Goal: Information Seeking & Learning: Learn about a topic

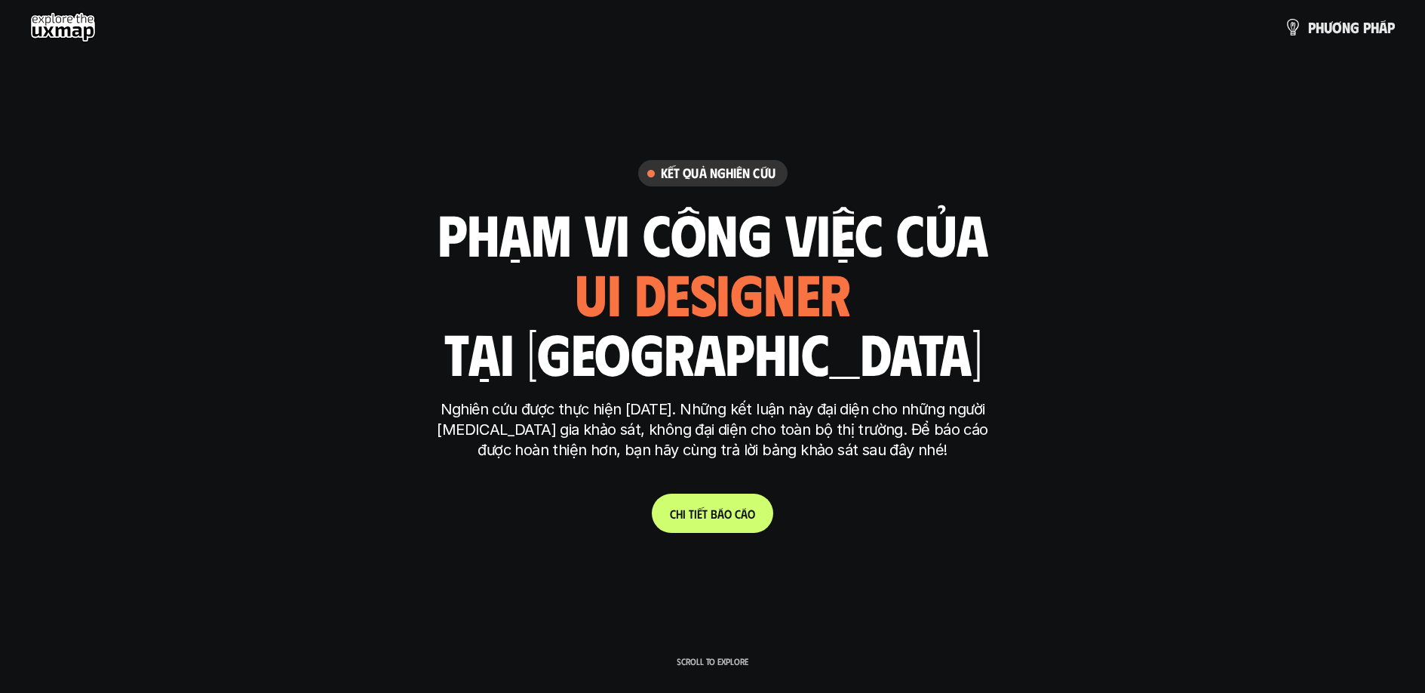
click at [721, 512] on span "á" at bounding box center [720, 513] width 7 height 14
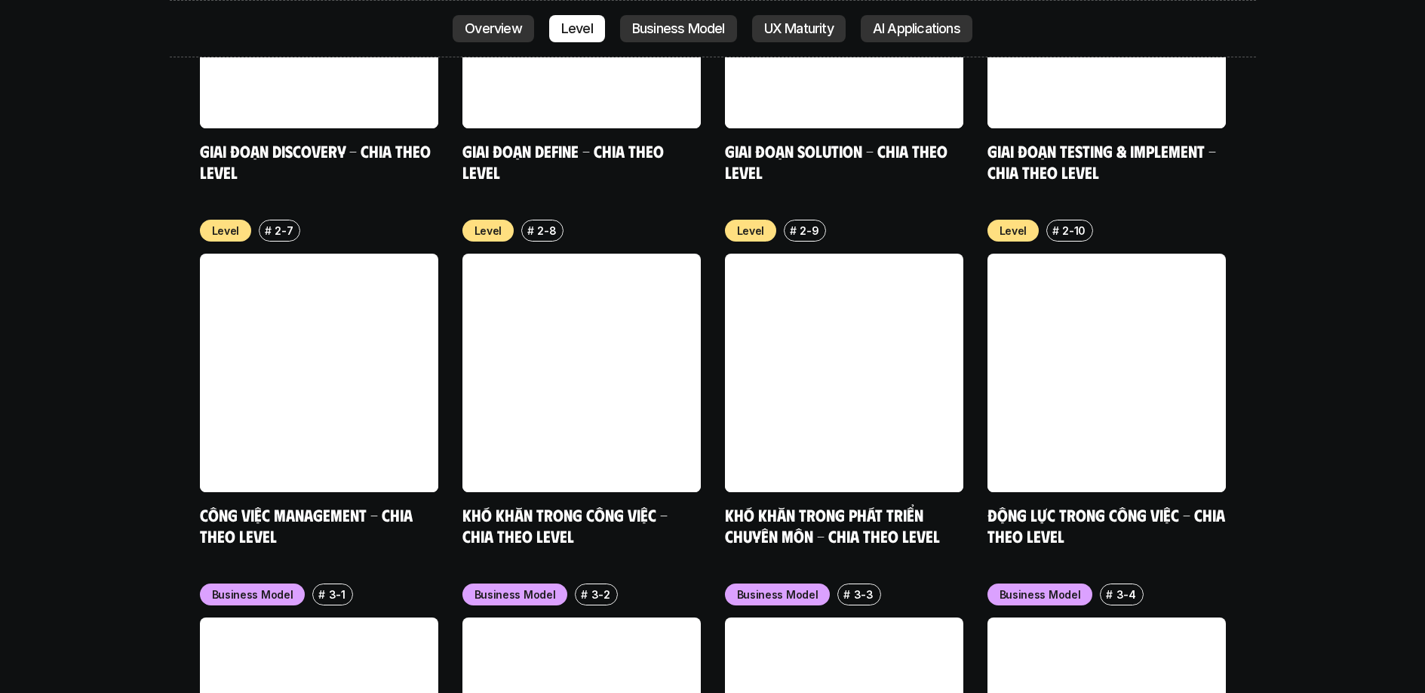
scroll to position [5888, 0]
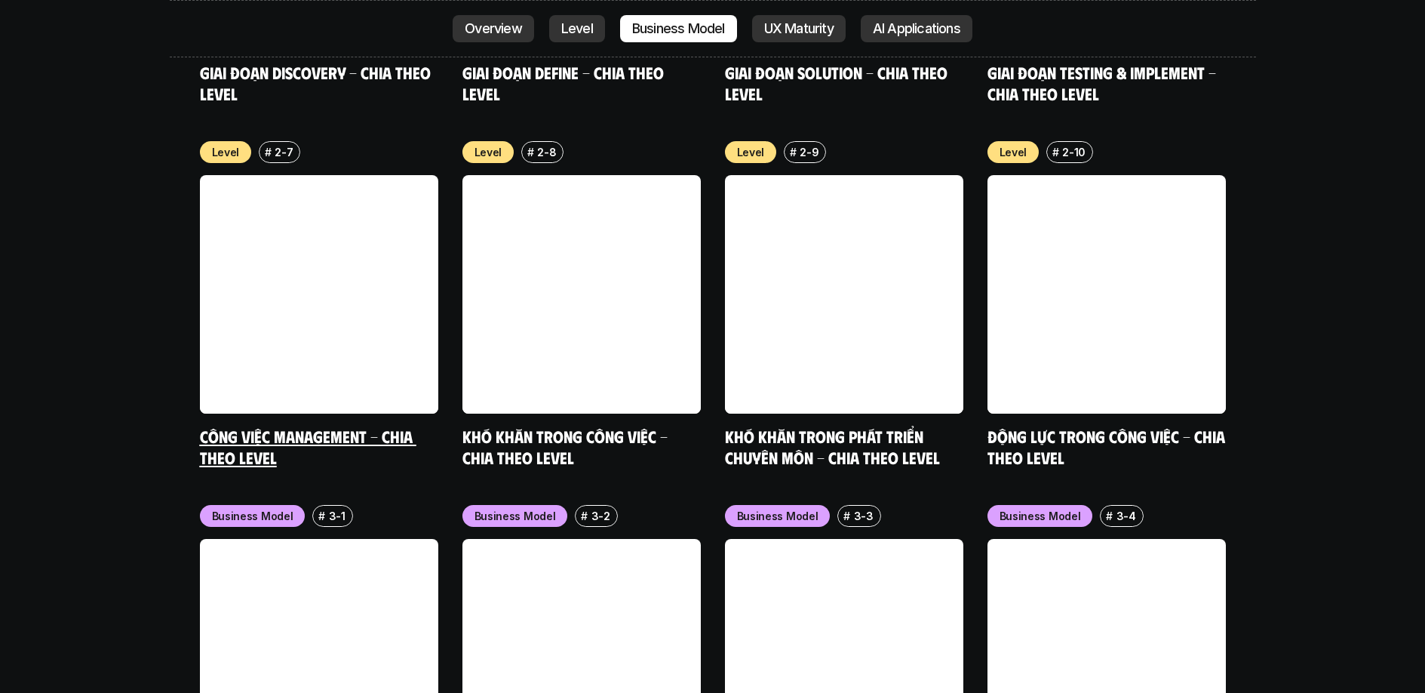
click at [319, 176] on link at bounding box center [319, 294] width 238 height 238
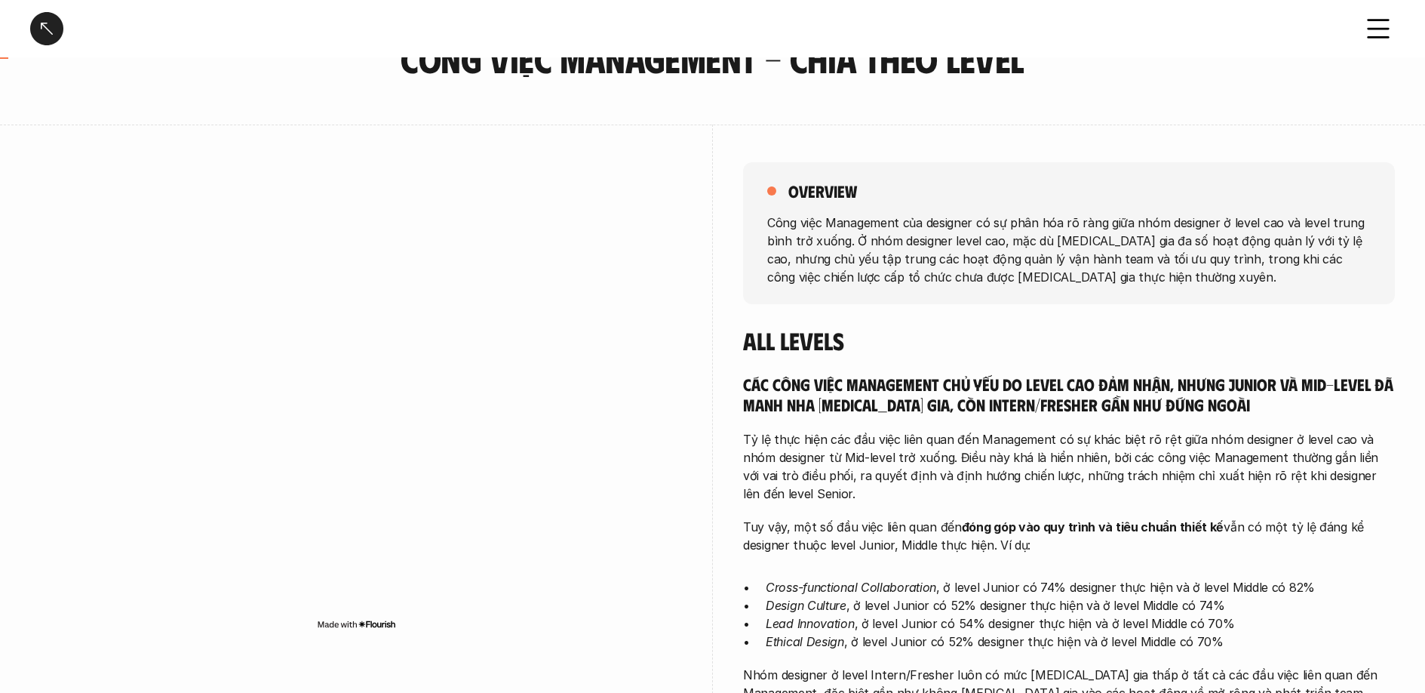
scroll to position [106, 0]
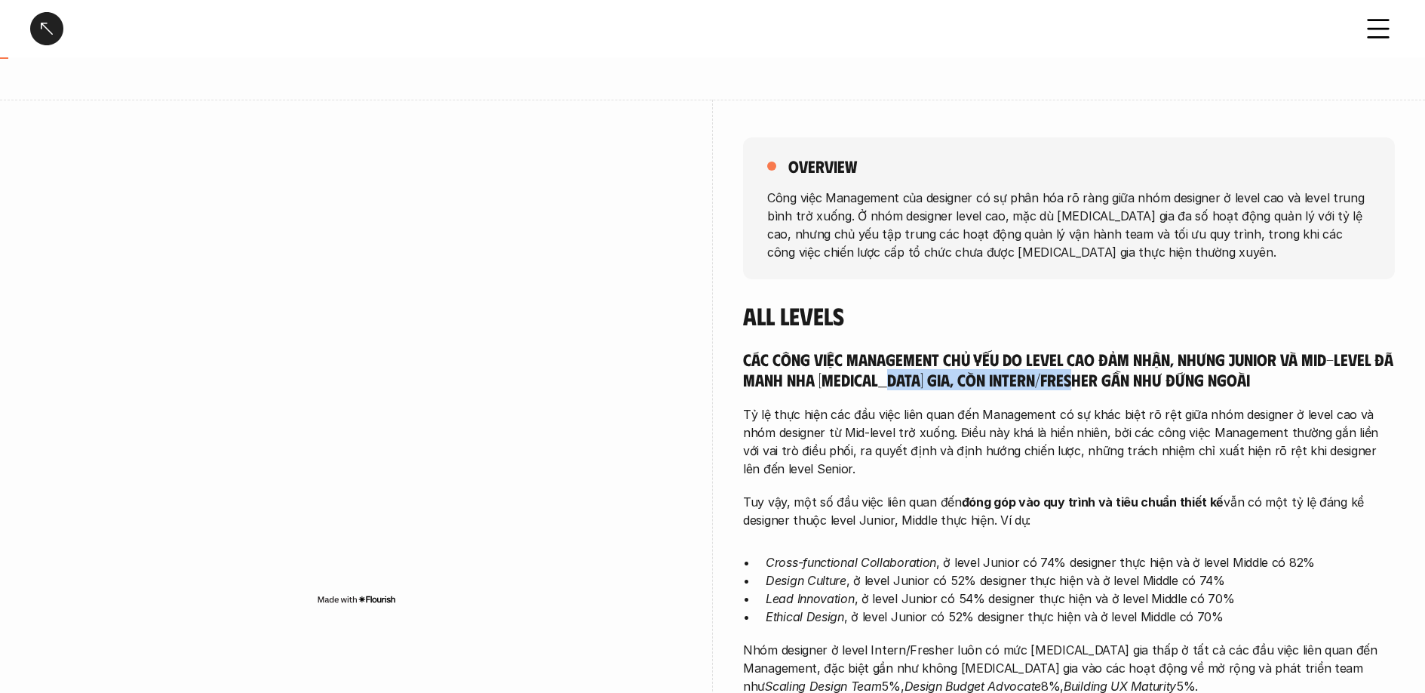
drag, startPoint x: 887, startPoint y: 379, endPoint x: 1088, endPoint y: 379, distance: 200.7
click at [1088, 379] on h5 "Các công việc Management chủ yếu do level cao đảm nhận, nhưng Junior và Mid-lev…" at bounding box center [1069, 369] width 652 height 41
click at [905, 397] on div "Các công việc Management chủ yếu do level cao đảm nhận, nhưng Junior và Mid-lev…" at bounding box center [1069, 522] width 652 height 346
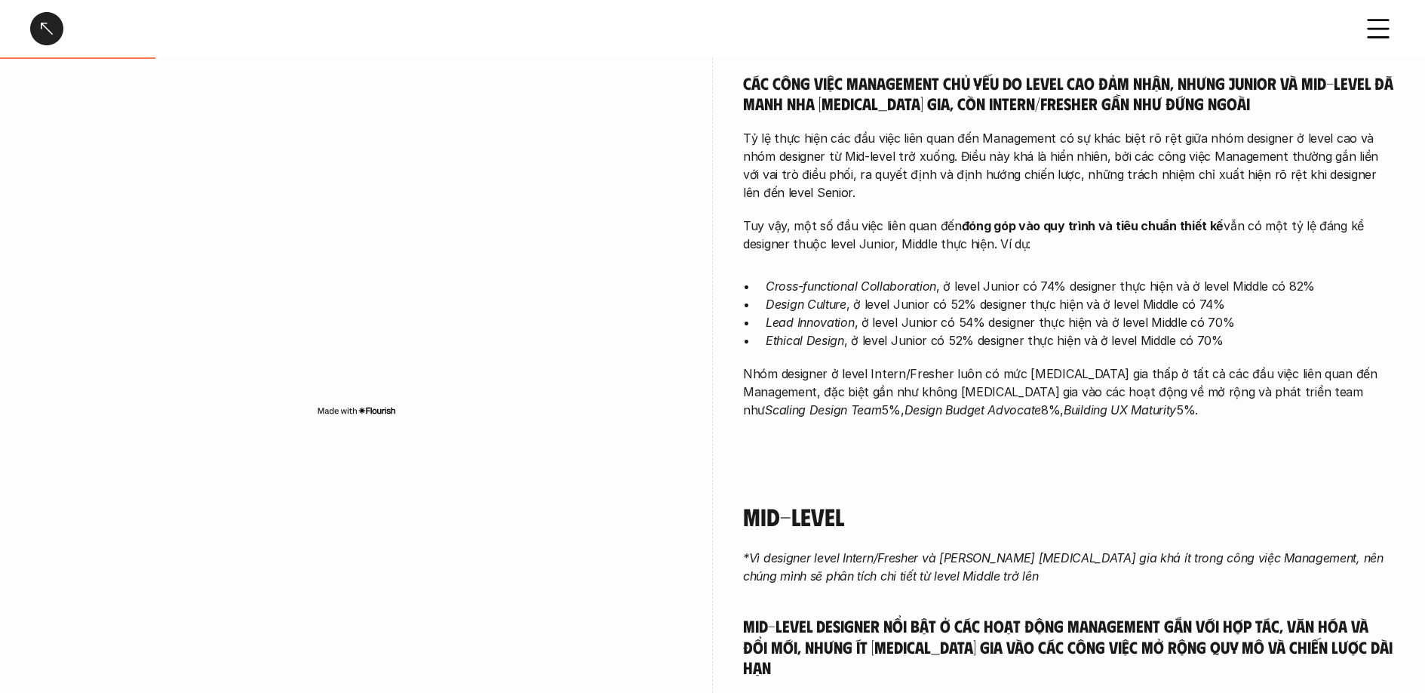
scroll to position [391, 0]
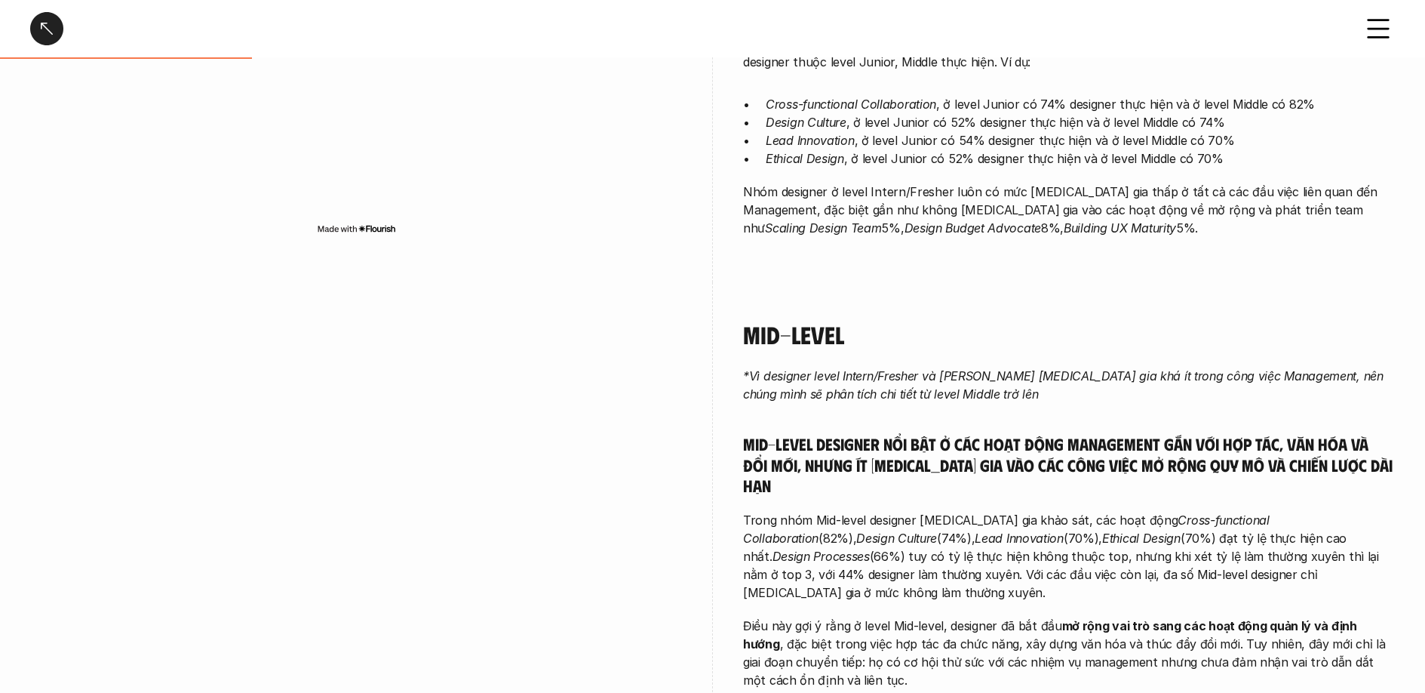
click at [783, 392] on em "*Vì designer level Intern/Fresher và [PERSON_NAME] [MEDICAL_DATA] gia khá ít tr…" at bounding box center [1065, 384] width 644 height 33
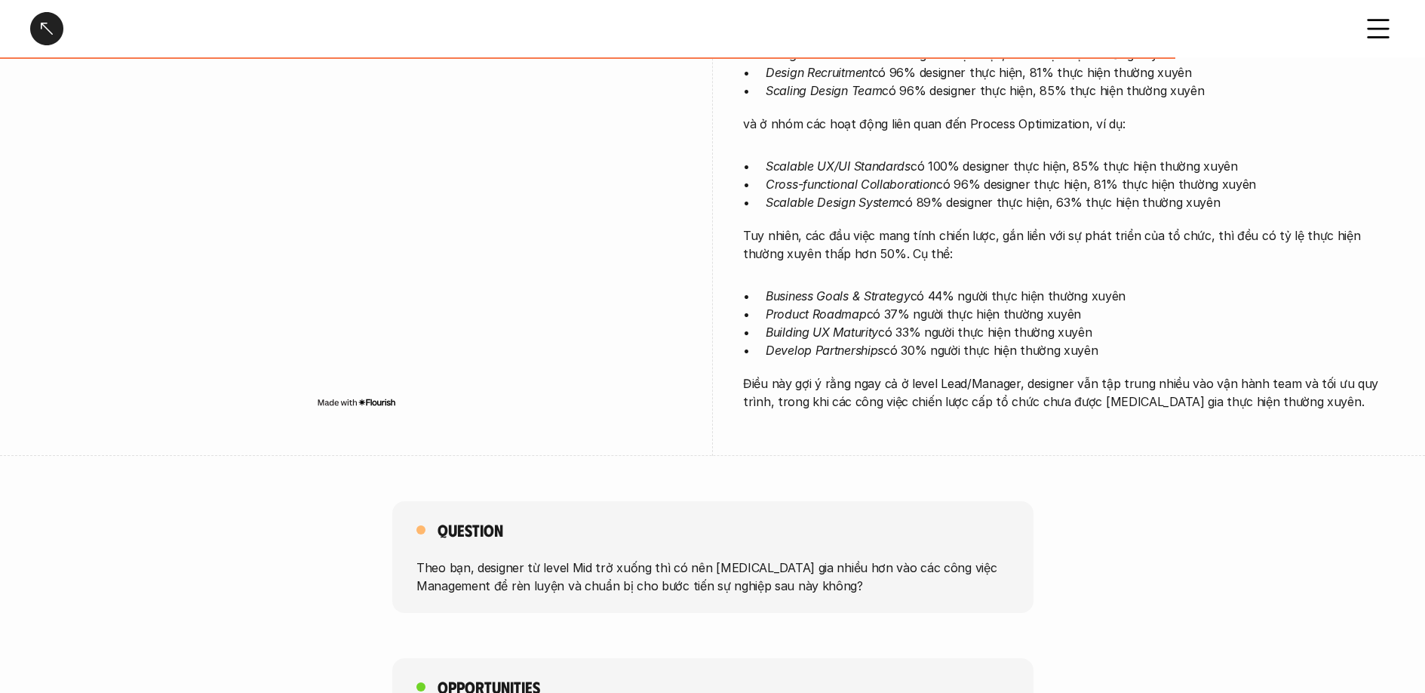
scroll to position [2297, 0]
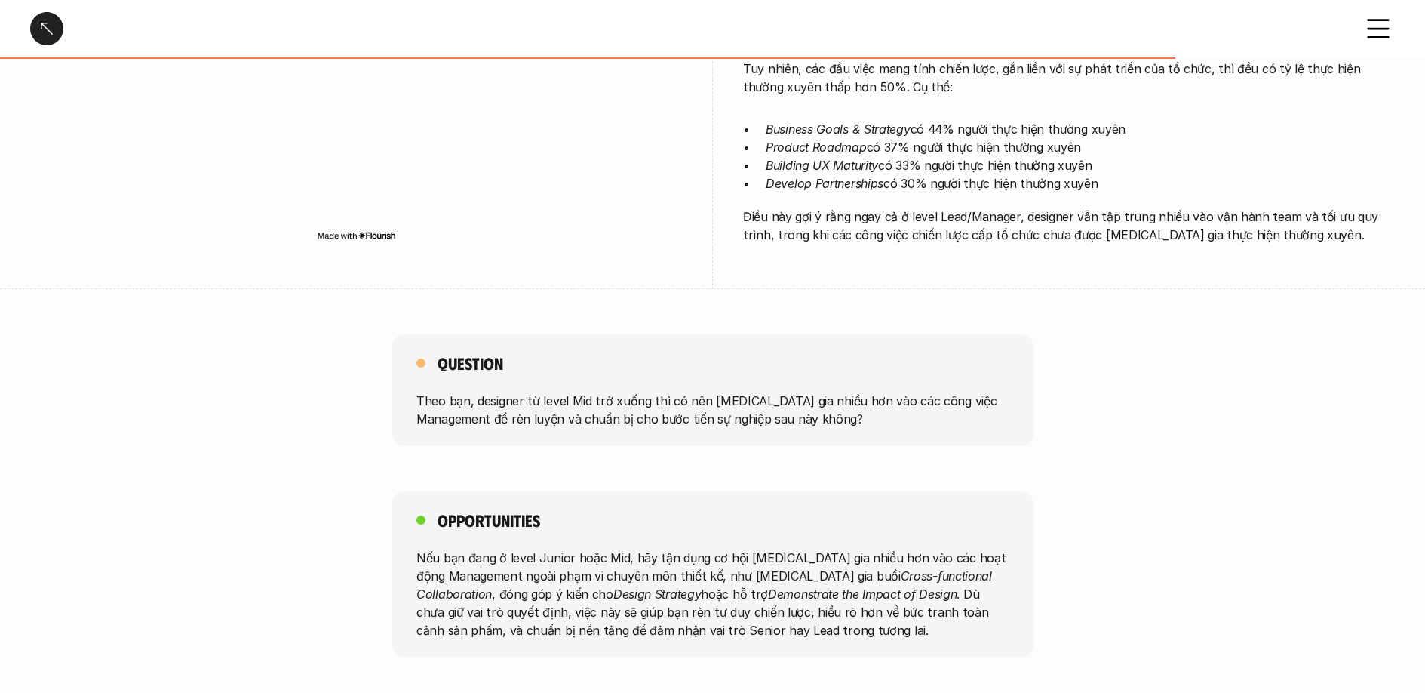
click at [371, 370] on div "Question Theo bạn, designer từ level Mid trở xuống thì có nên [MEDICAL_DATA] gi…" at bounding box center [712, 390] width 1425 height 112
drag, startPoint x: 535, startPoint y: 377, endPoint x: 740, endPoint y: 395, distance: 205.9
click at [800, 392] on p "Theo bạn, designer từ level Mid trở xuống thì có nên [MEDICAL_DATA] gia nhiều h…" at bounding box center [712, 410] width 593 height 36
click at [589, 403] on p "Theo bạn, designer từ level Mid trở xuống thì có nên [MEDICAL_DATA] gia nhiều h…" at bounding box center [712, 410] width 593 height 36
drag, startPoint x: 656, startPoint y: 380, endPoint x: 816, endPoint y: 383, distance: 159.2
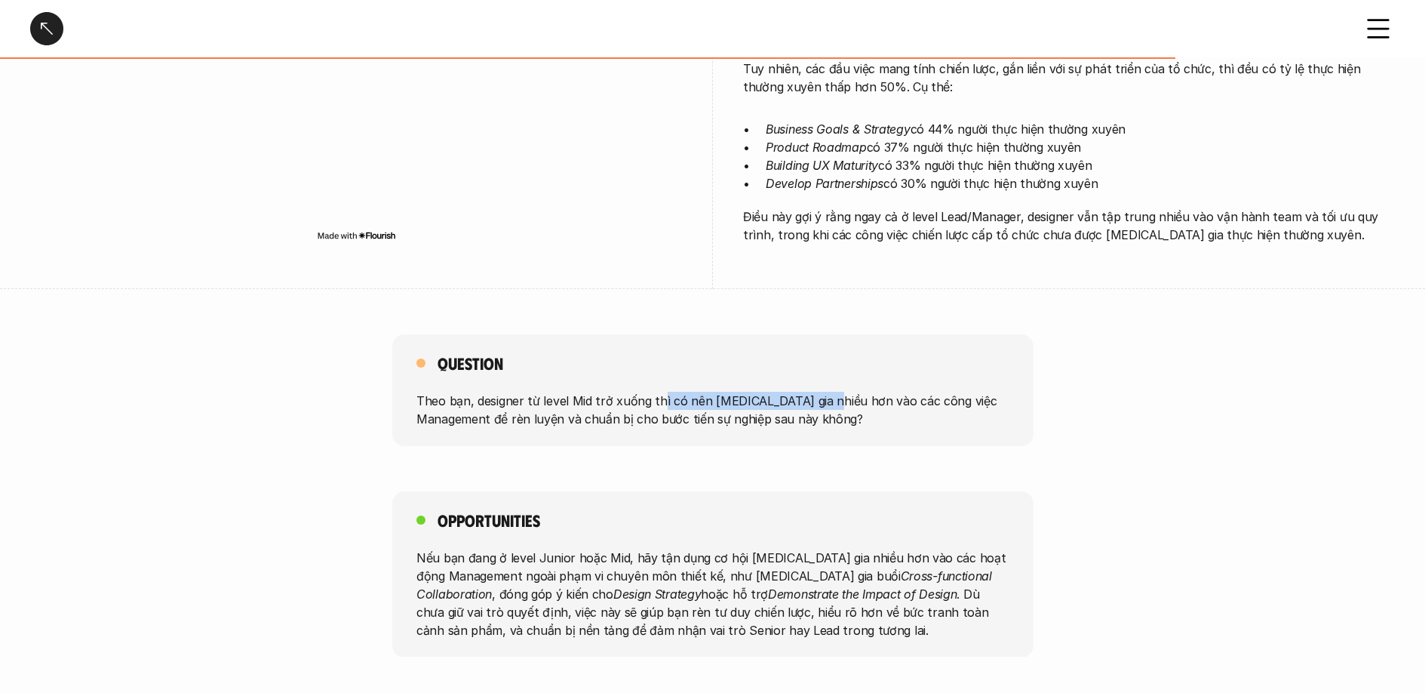
click at [816, 392] on p "Theo bạn, designer từ level Mid trở xuống thì có nên [MEDICAL_DATA] gia nhiều h…" at bounding box center [712, 410] width 593 height 36
click at [814, 392] on p "Theo bạn, designer từ level Mid trở xuống thì có nên [MEDICAL_DATA] gia nhiều h…" at bounding box center [712, 410] width 593 height 36
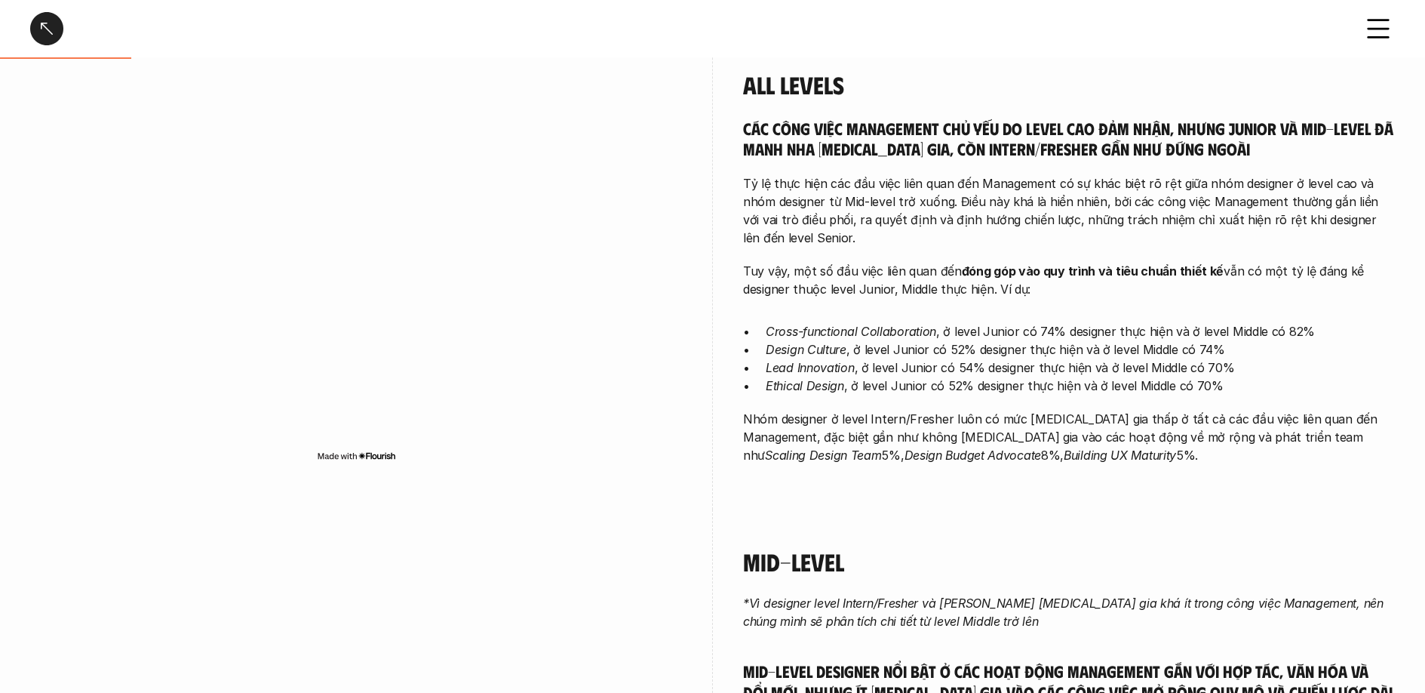
scroll to position [0, 0]
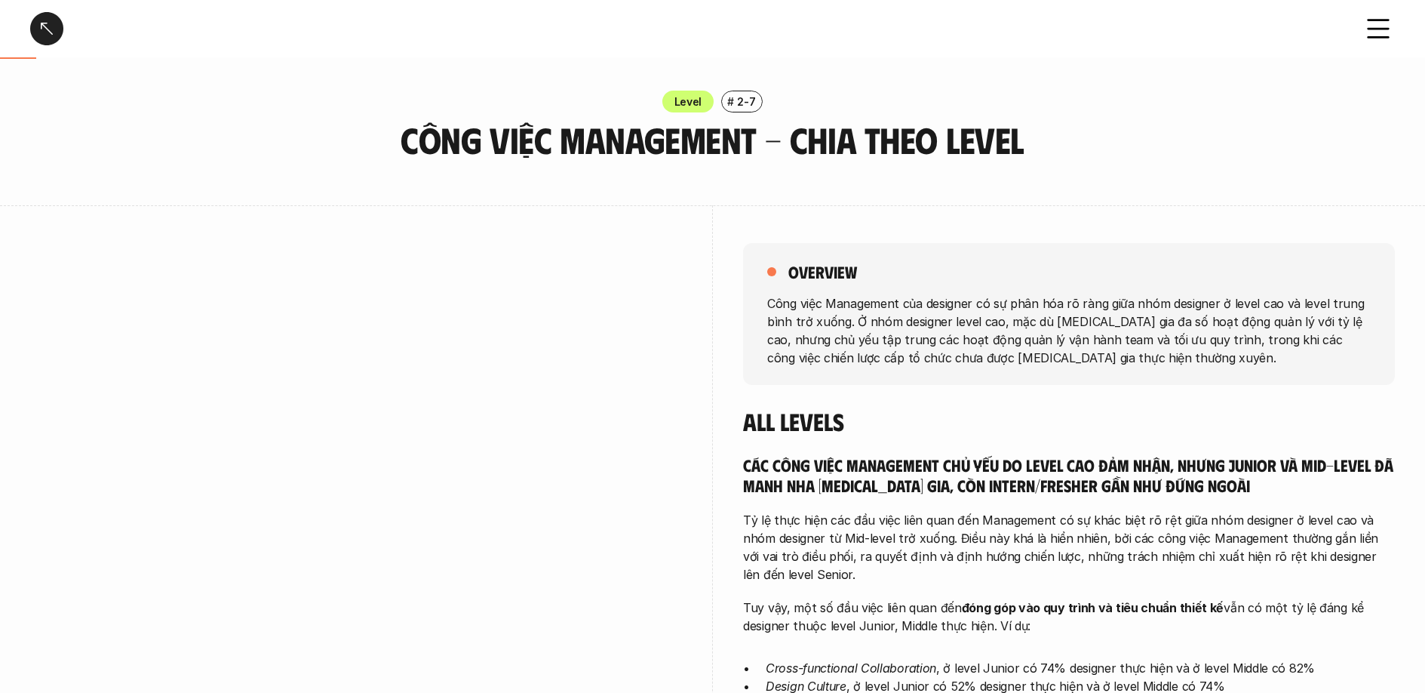
click at [755, 410] on h4 "All Levels" at bounding box center [1069, 421] width 652 height 29
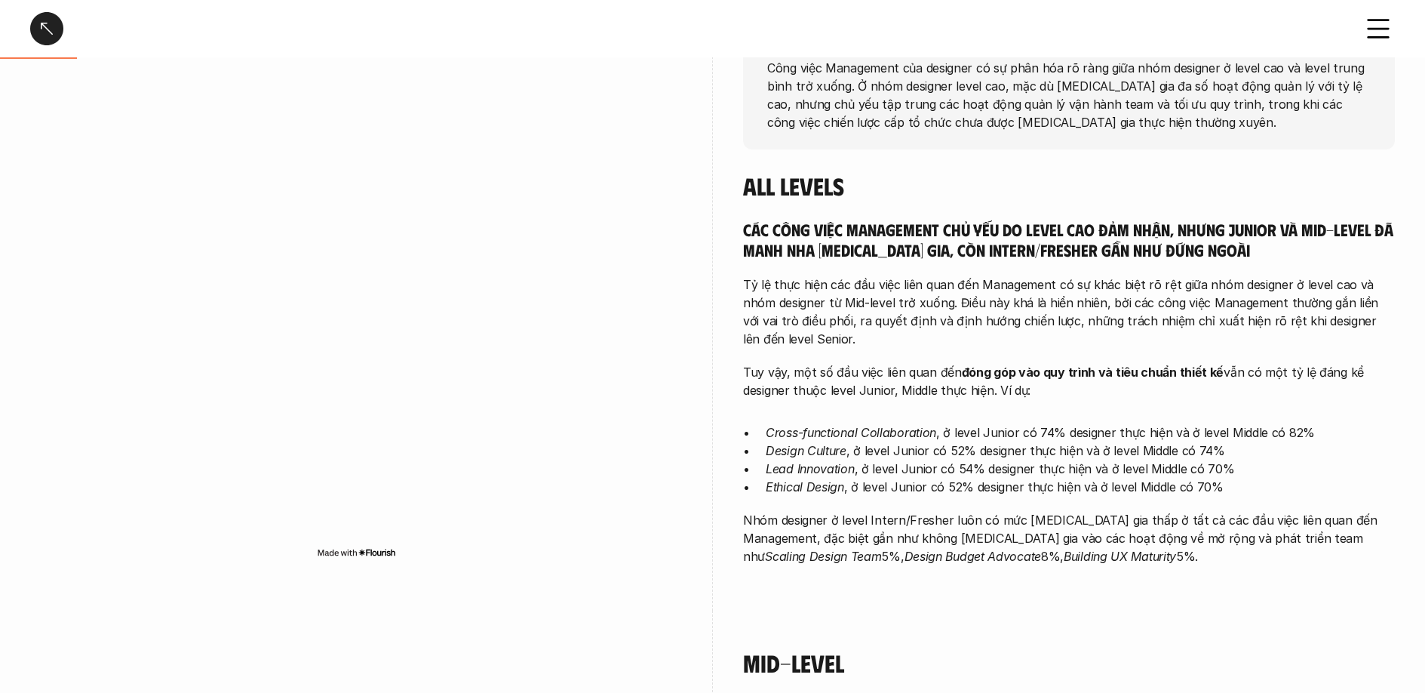
scroll to position [249, 0]
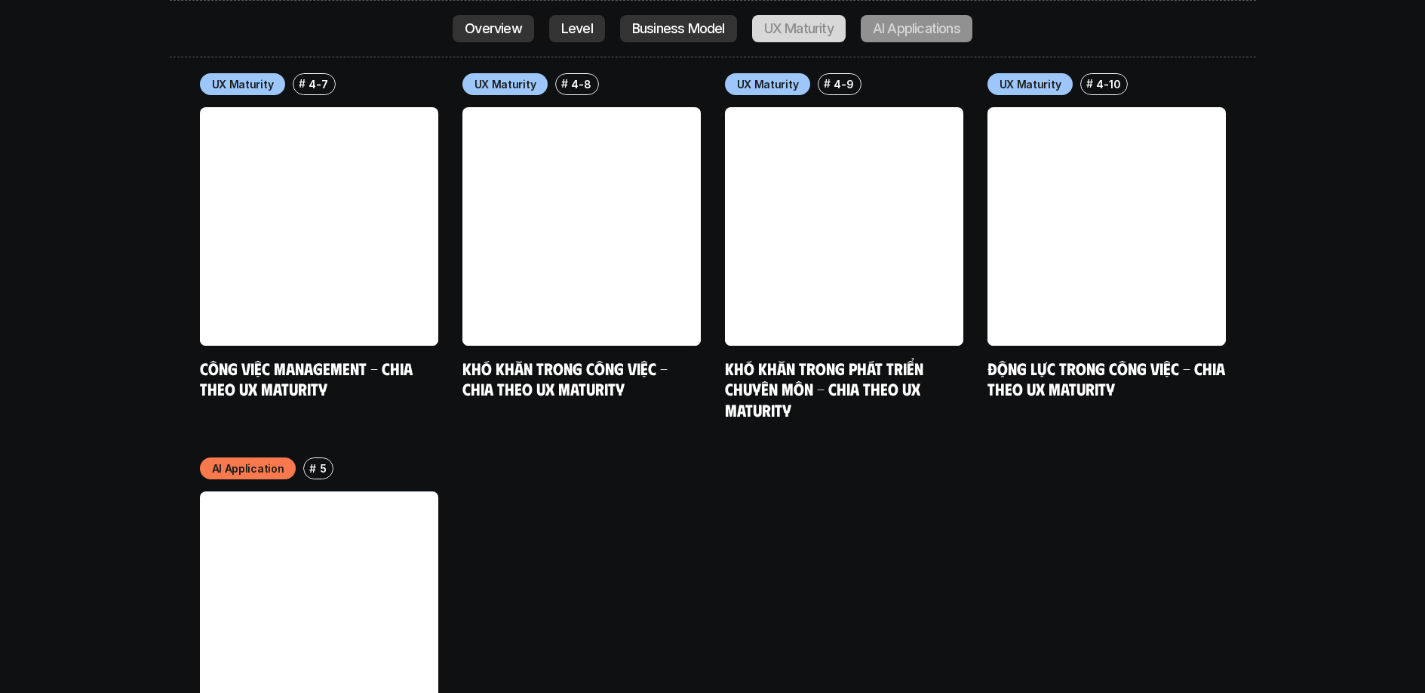
scroll to position [7843, 0]
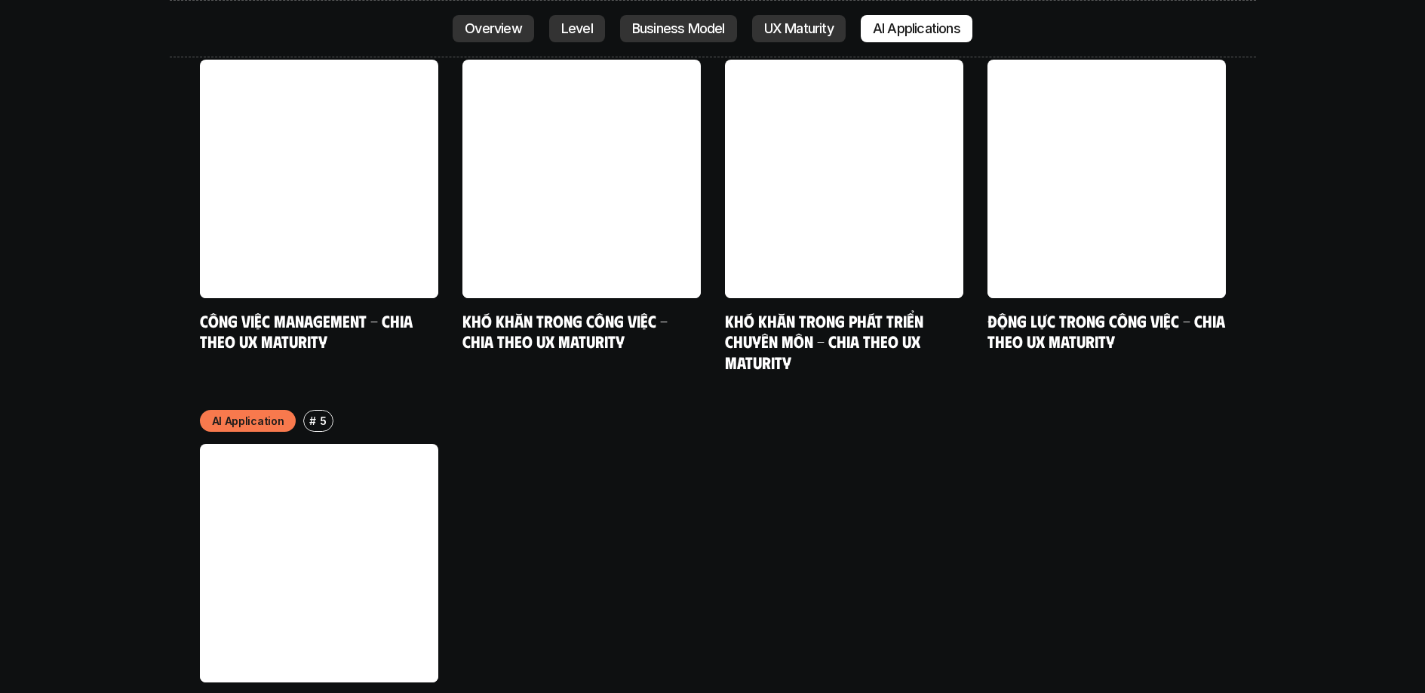
click at [381, 473] on link at bounding box center [319, 563] width 238 height 238
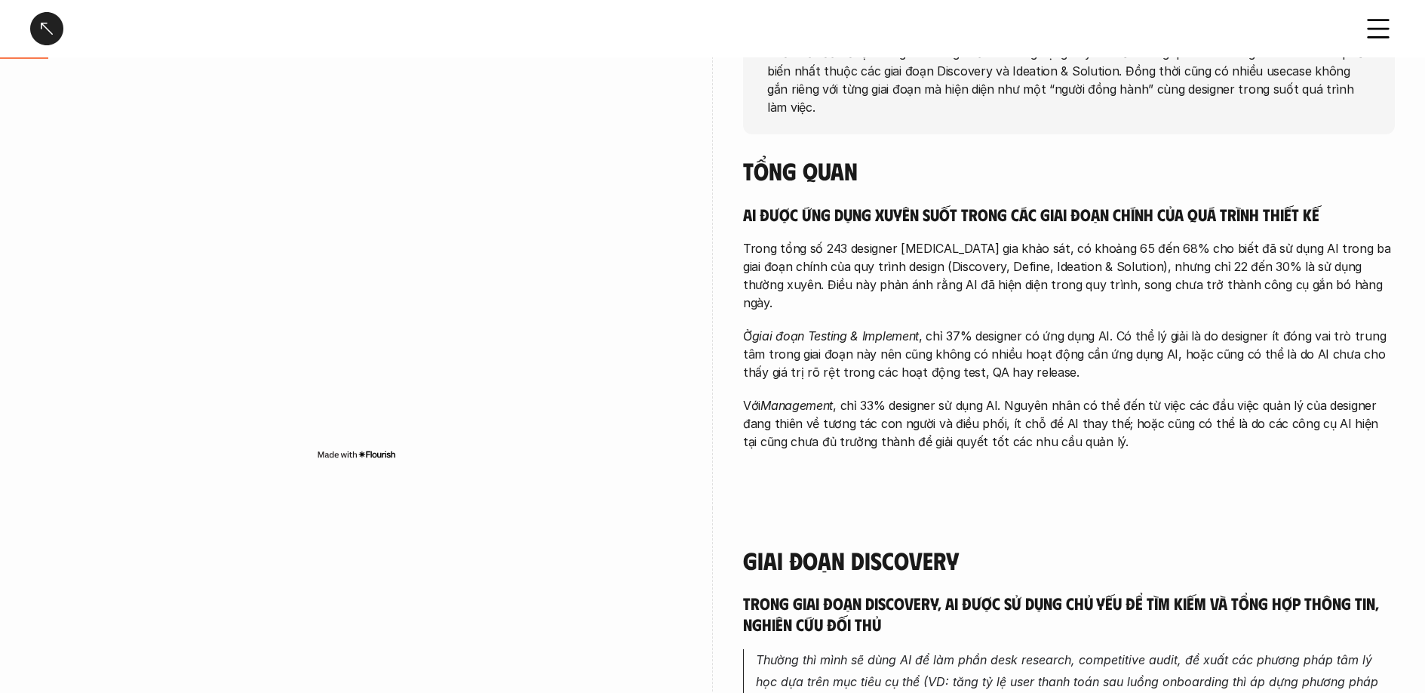
scroll to position [114, 0]
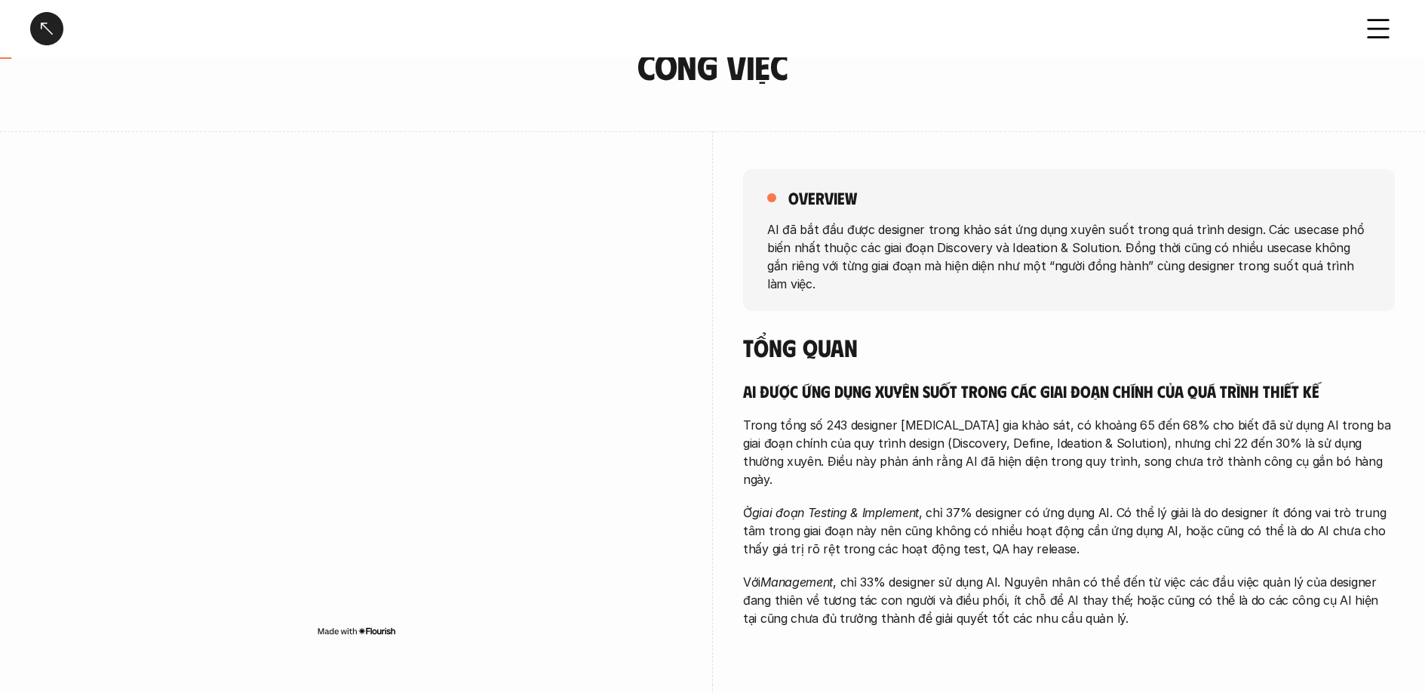
click at [807, 230] on p "AI đã bắt đầu được designer trong khảo sát ứng dụng xuyên suốt trong quá trình …" at bounding box center [1069, 256] width 604 height 72
drag, startPoint x: 802, startPoint y: 228, endPoint x: 963, endPoint y: 228, distance: 161.5
click at [963, 228] on p "AI đã bắt đầu được designer trong khảo sát ứng dụng xuyên suốt trong quá trình …" at bounding box center [1069, 256] width 604 height 72
click at [1058, 228] on p "AI đã bắt đầu được designer trong khảo sát ứng dụng xuyên suốt trong quá trình …" at bounding box center [1069, 256] width 604 height 72
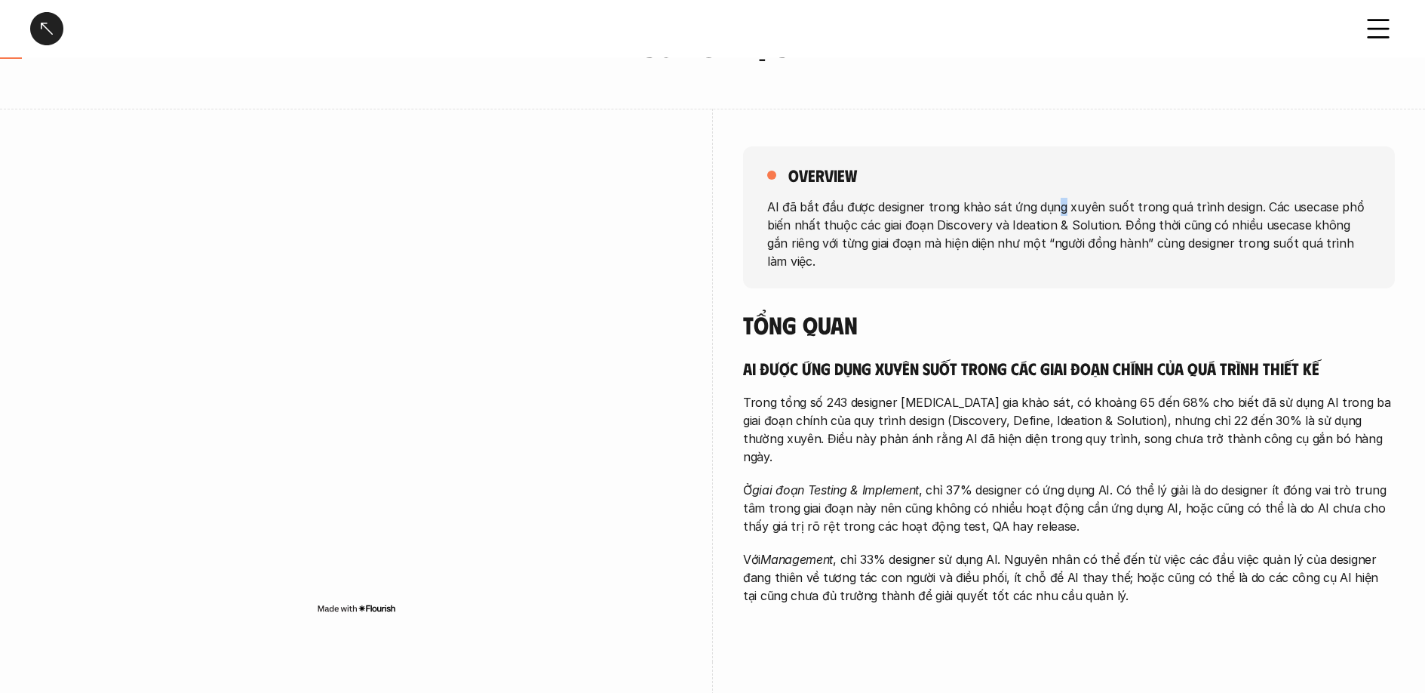
scroll to position [0, 0]
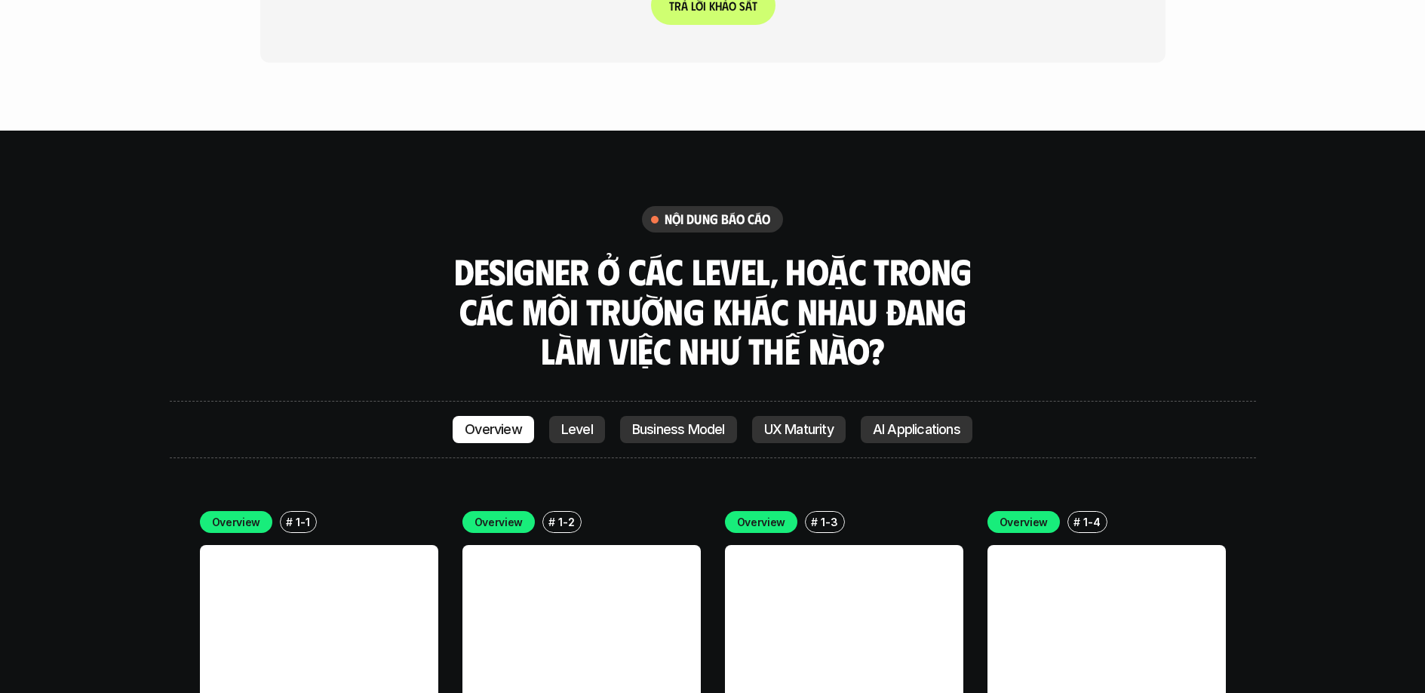
click at [591, 416] on link "Level" at bounding box center [577, 429] width 56 height 27
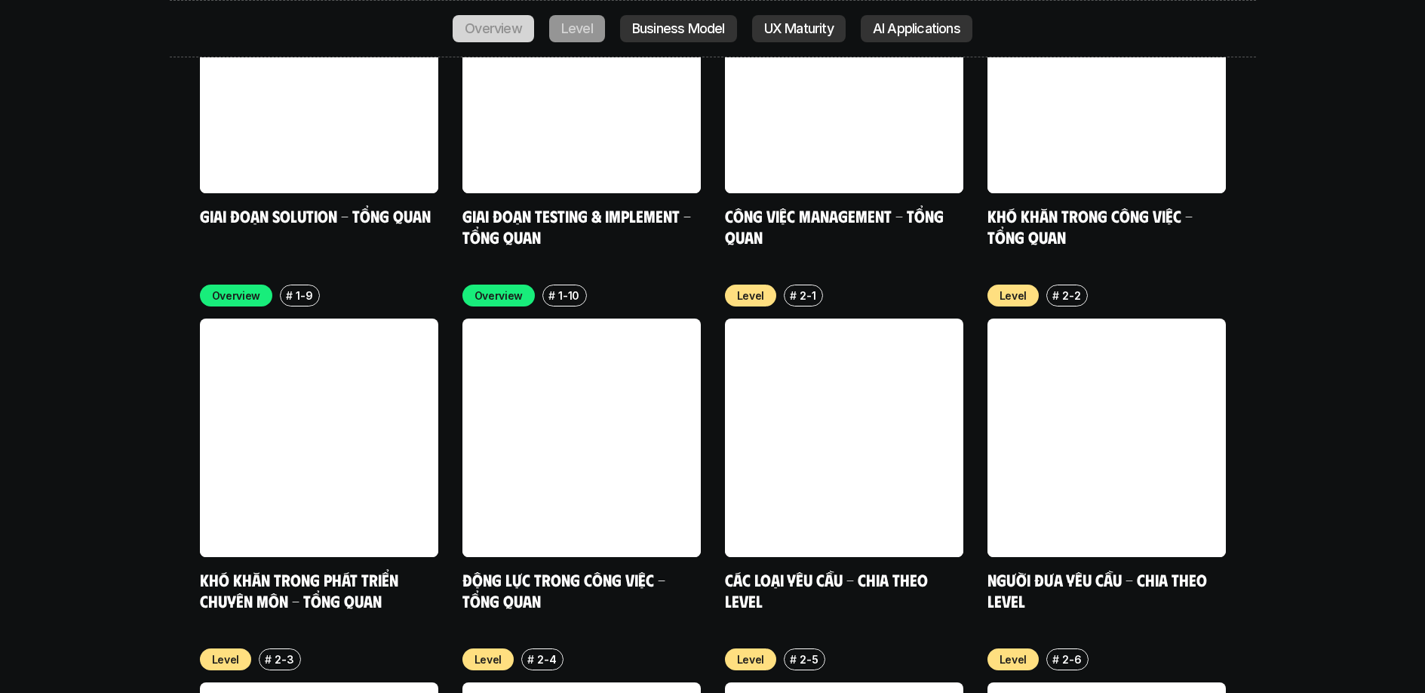
scroll to position [5143, 0]
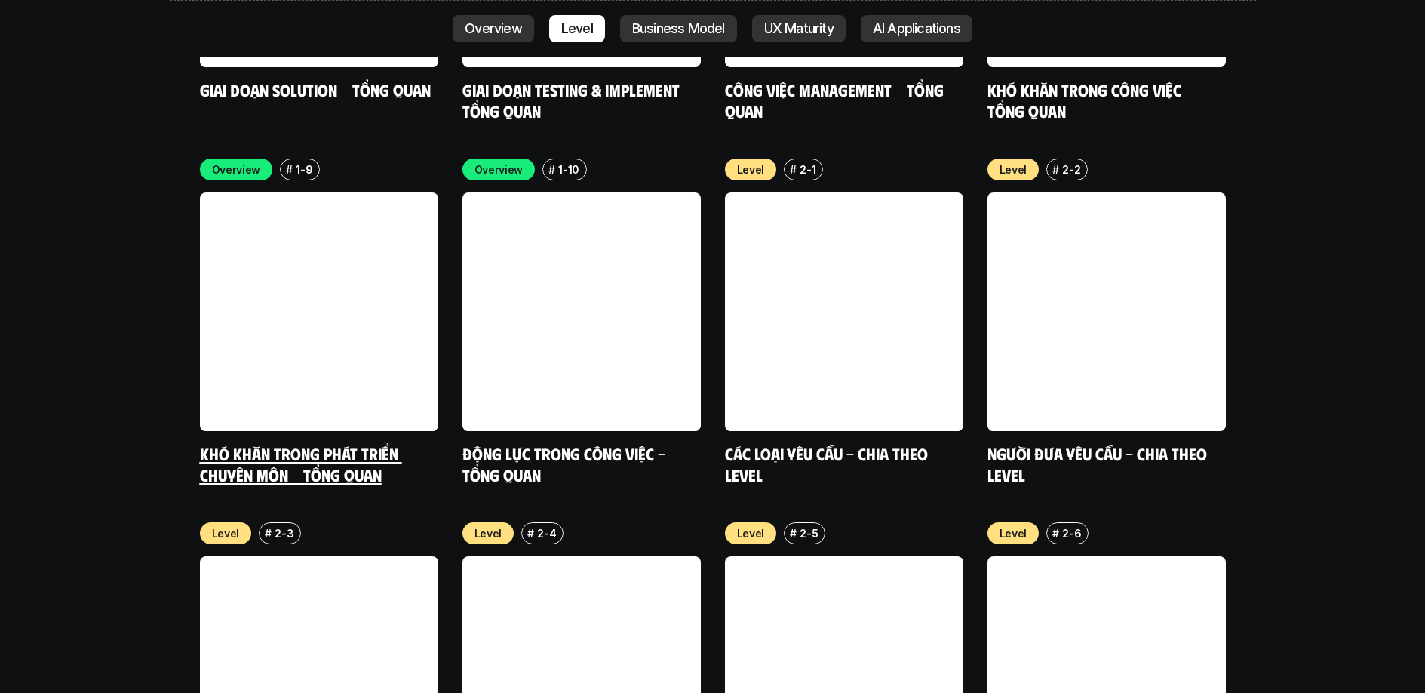
click at [367, 227] on link at bounding box center [319, 311] width 238 height 238
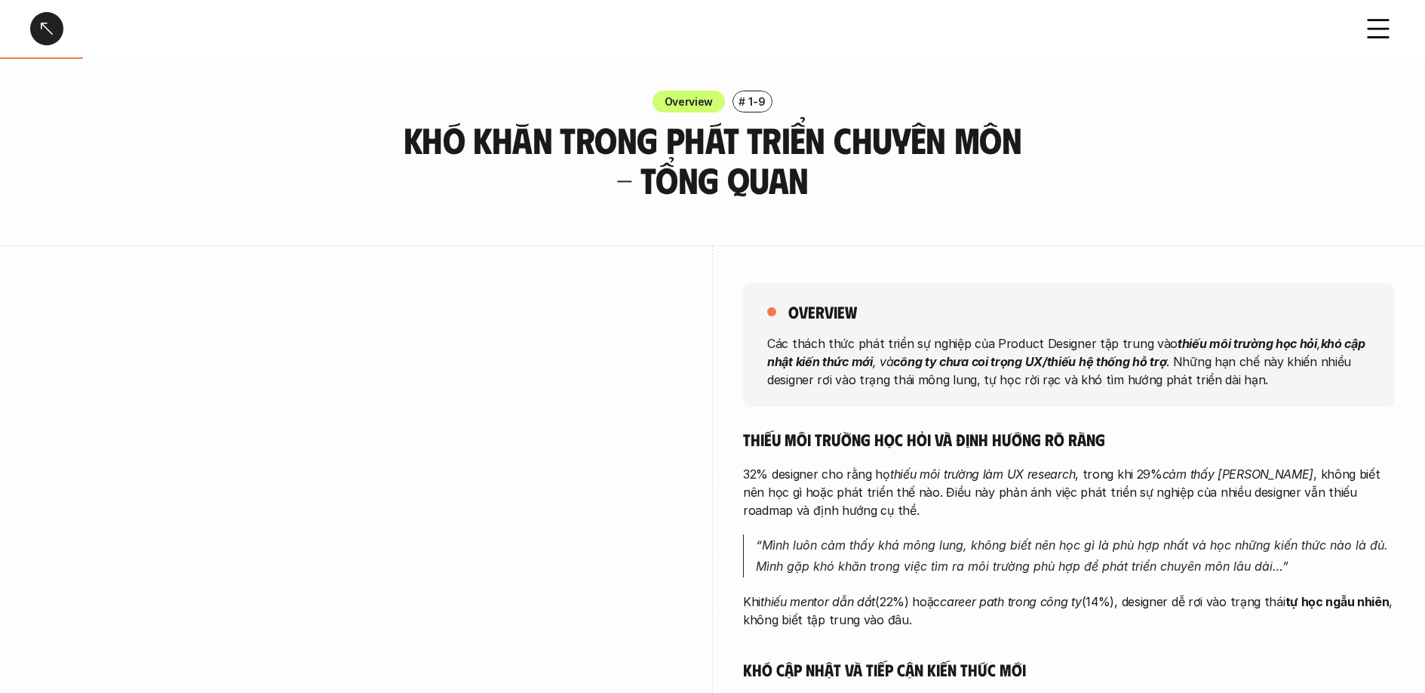
click at [45, 26] on div at bounding box center [46, 28] width 33 height 33
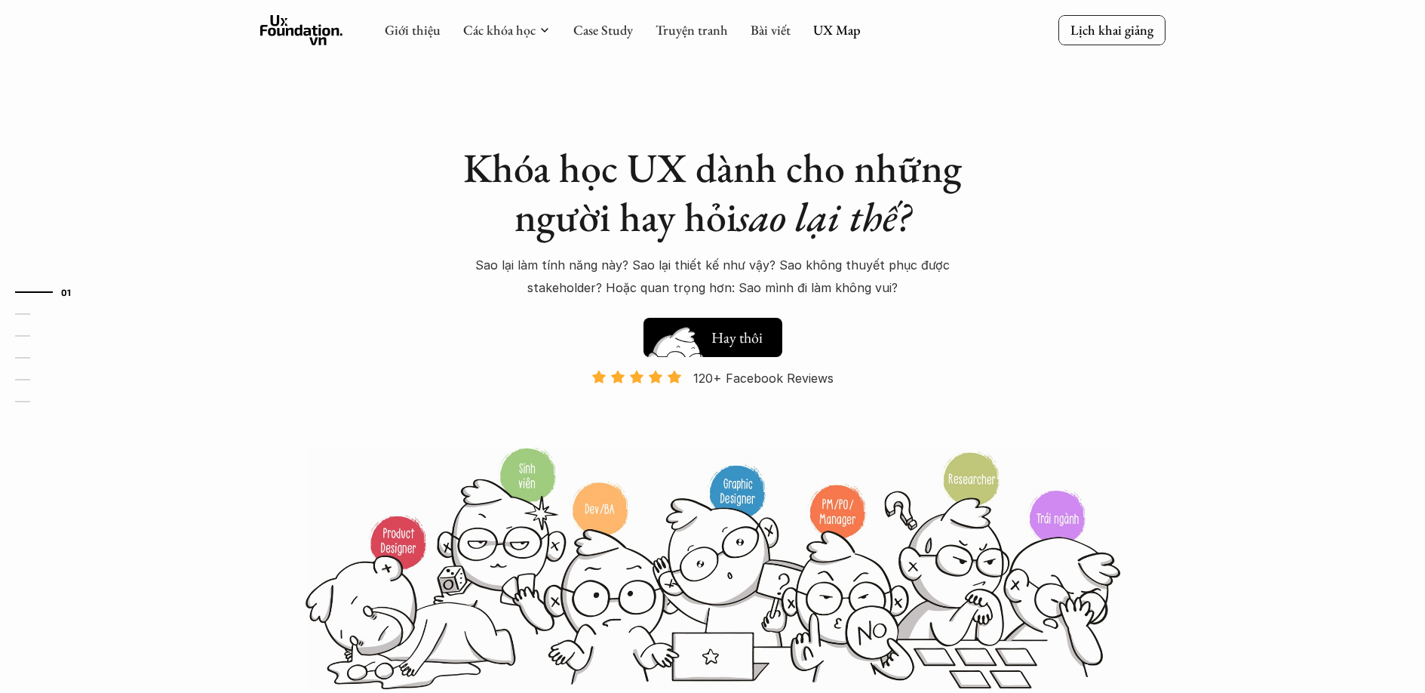
click at [755, 348] on h5 "Xem thử" at bounding box center [739, 340] width 56 height 21
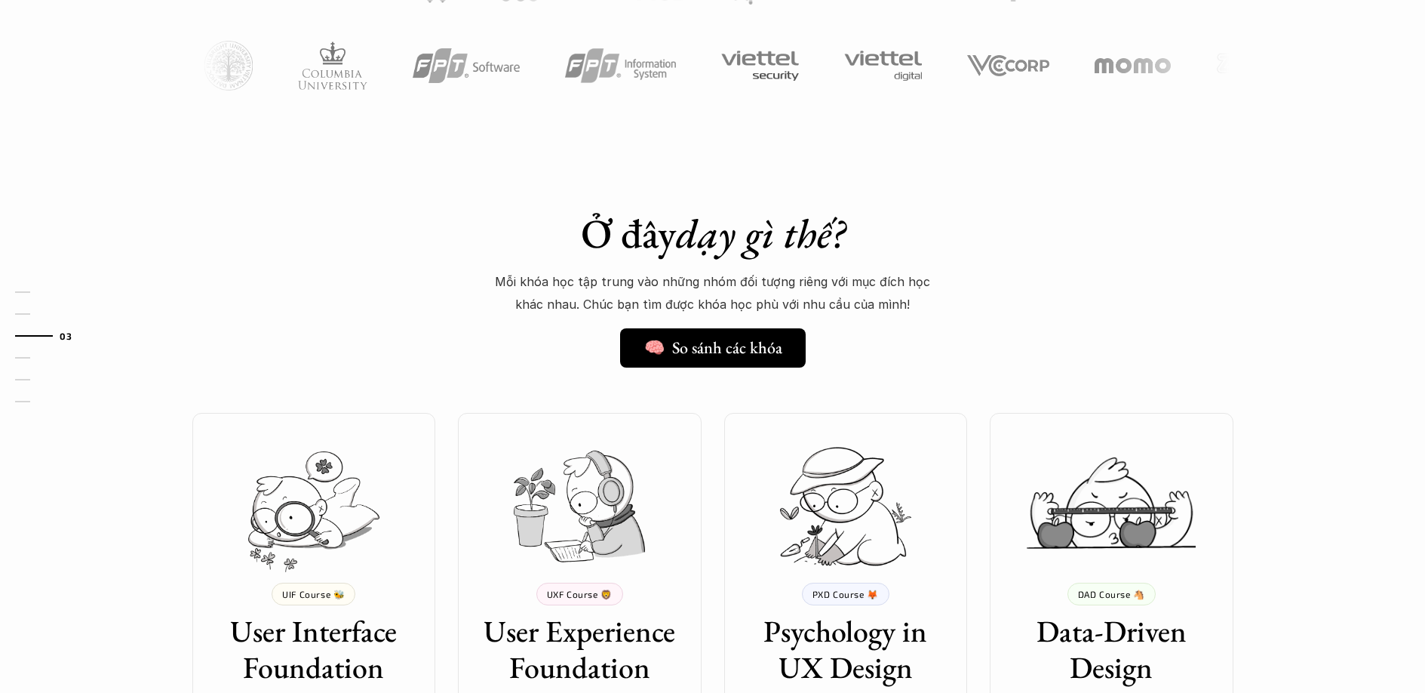
scroll to position [1173, 0]
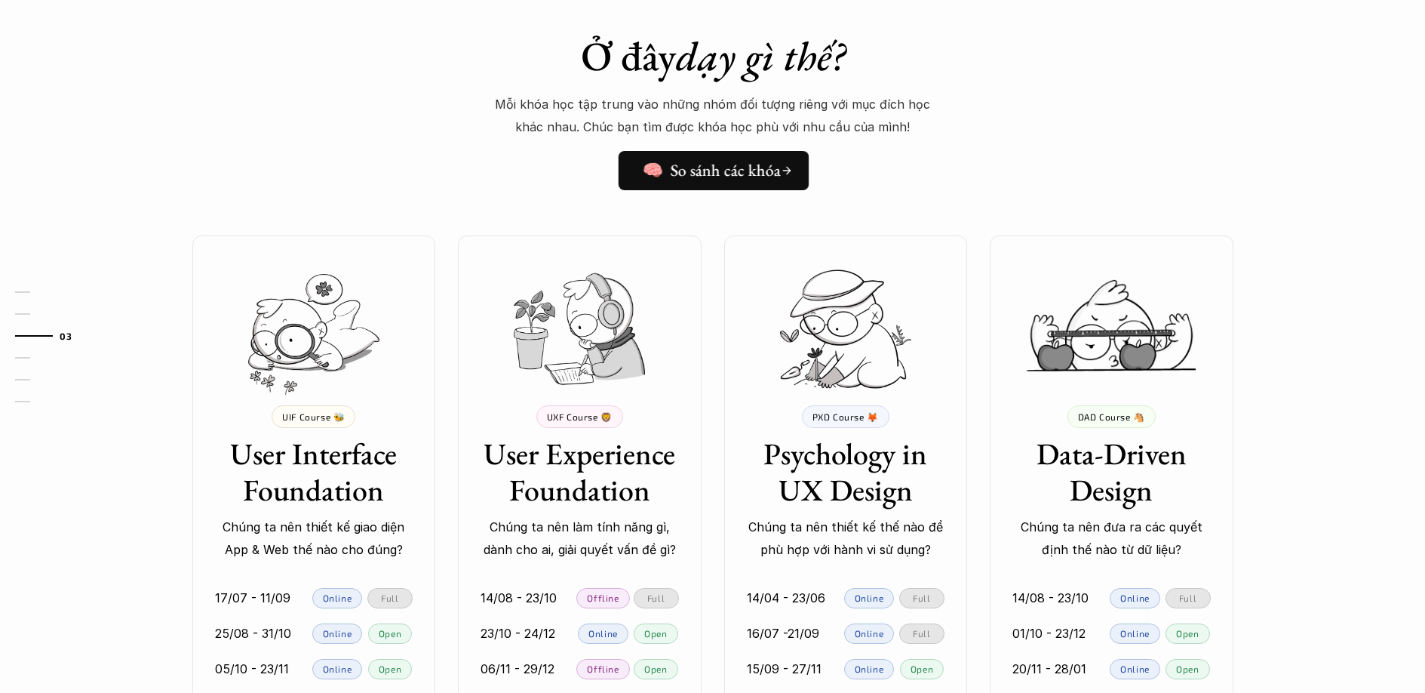
click at [705, 182] on link "🧠 So sánh các khóa" at bounding box center [714, 170] width 191 height 39
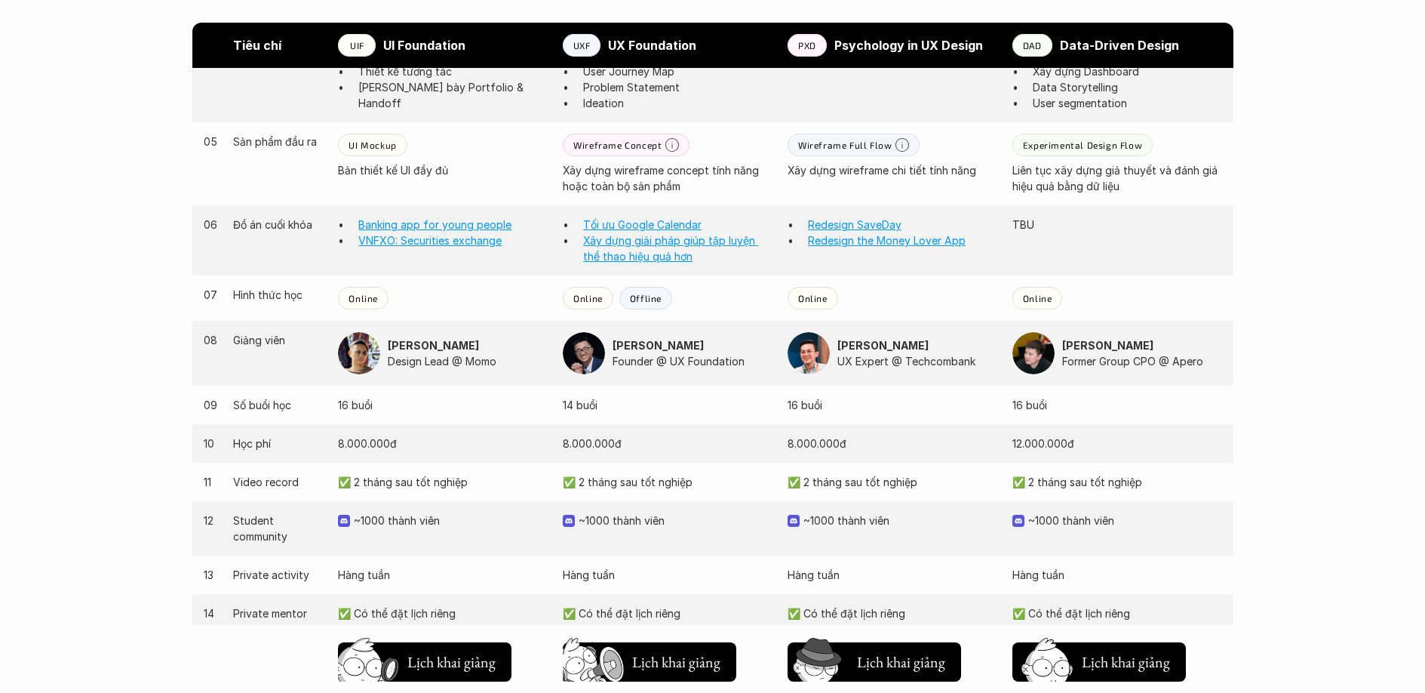
scroll to position [1298, 0]
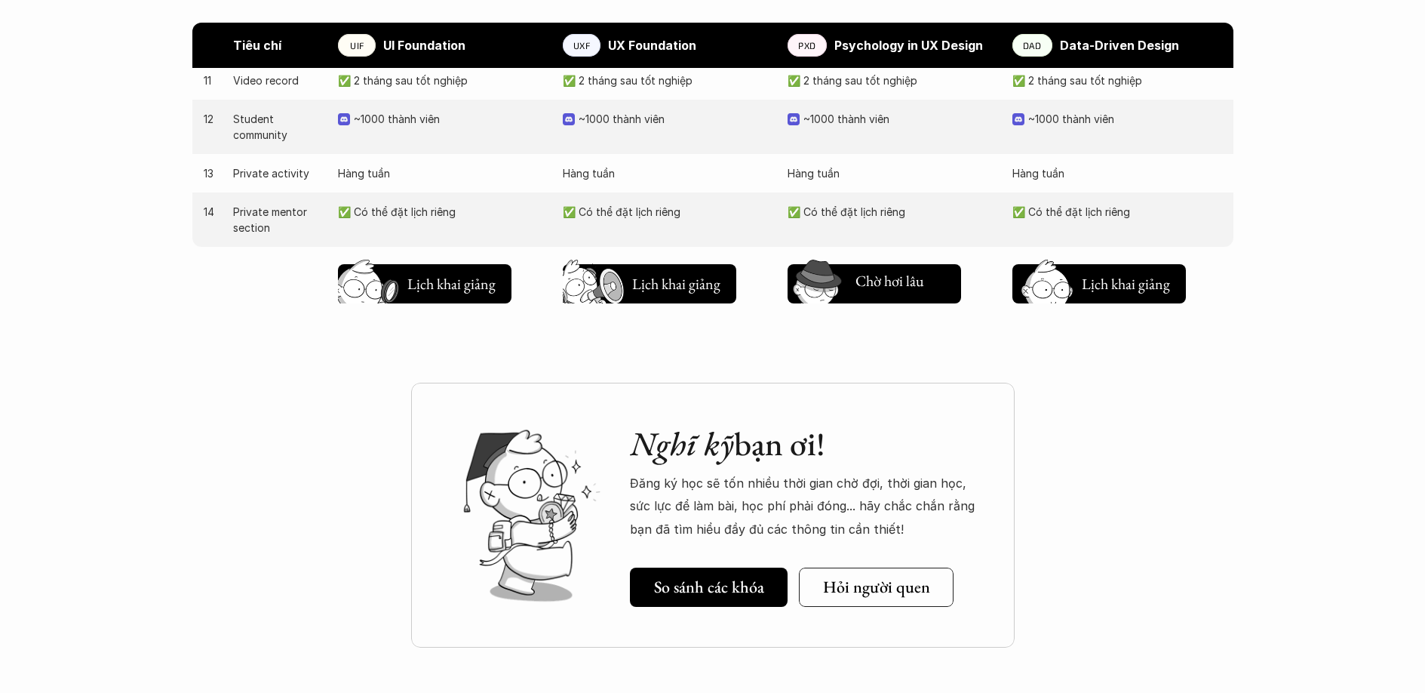
click at [908, 286] on h5 "Lịch khai giảng" at bounding box center [901, 283] width 91 height 21
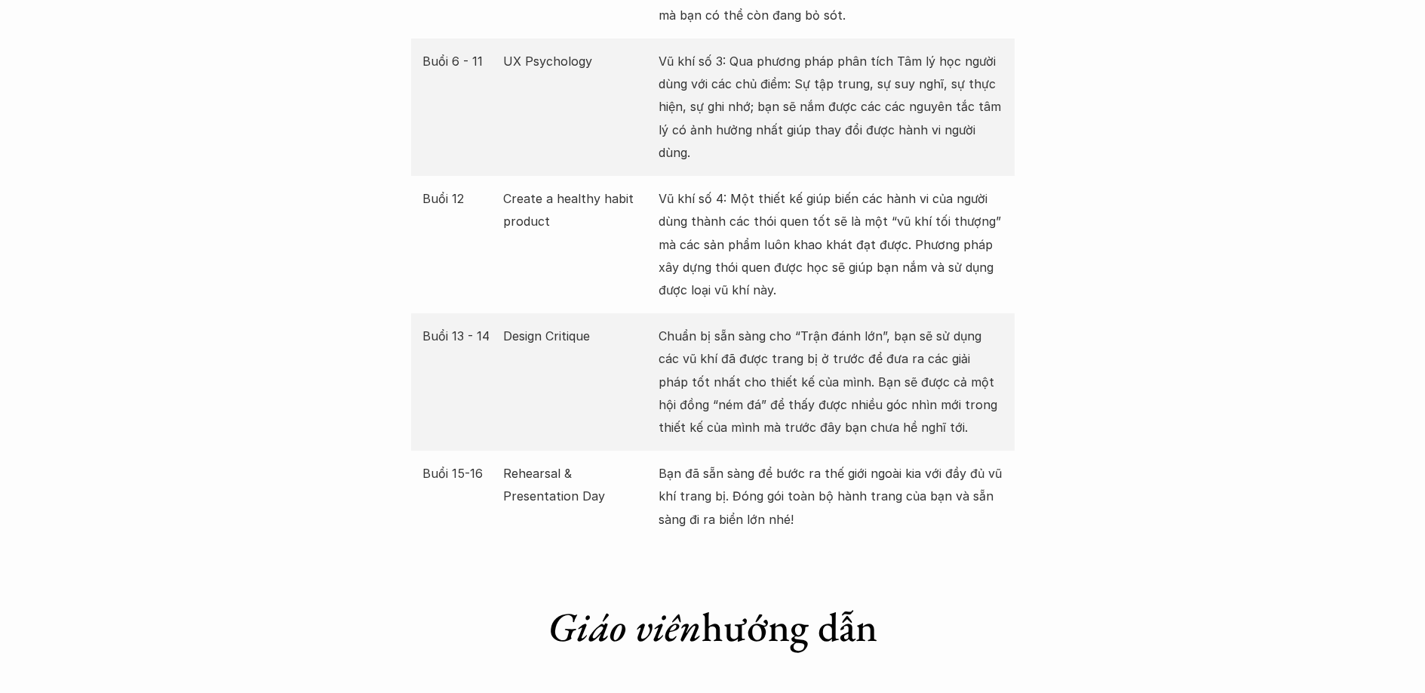
scroll to position [3384, 0]
